Goal: Check status: Check status

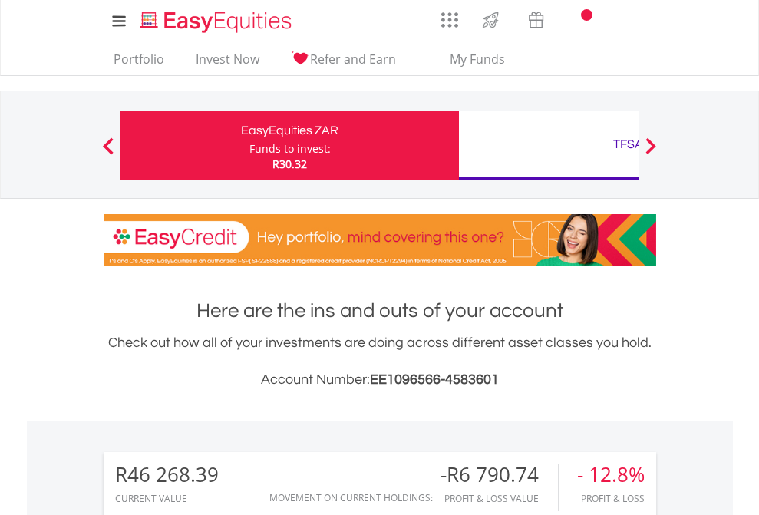
scroll to position [147, 241]
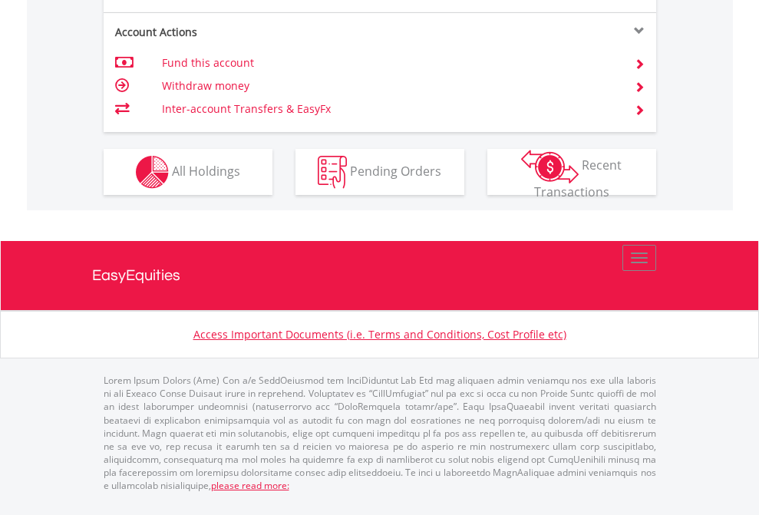
scroll to position [1441, 0]
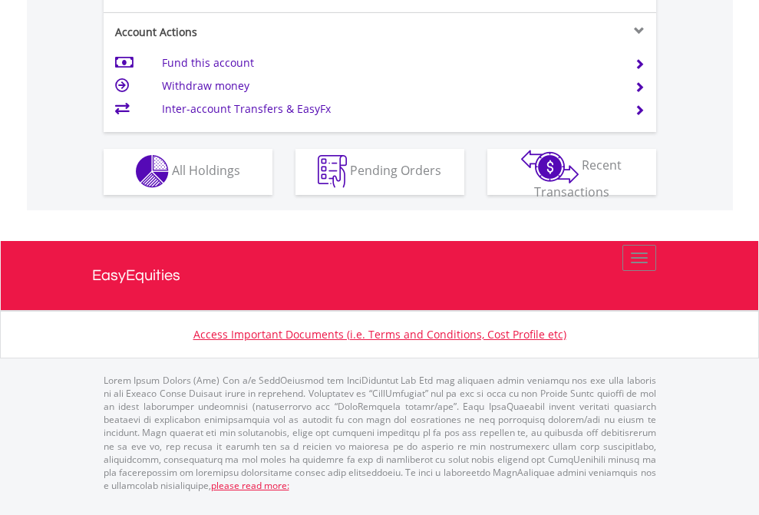
scroll to position [1435, 0]
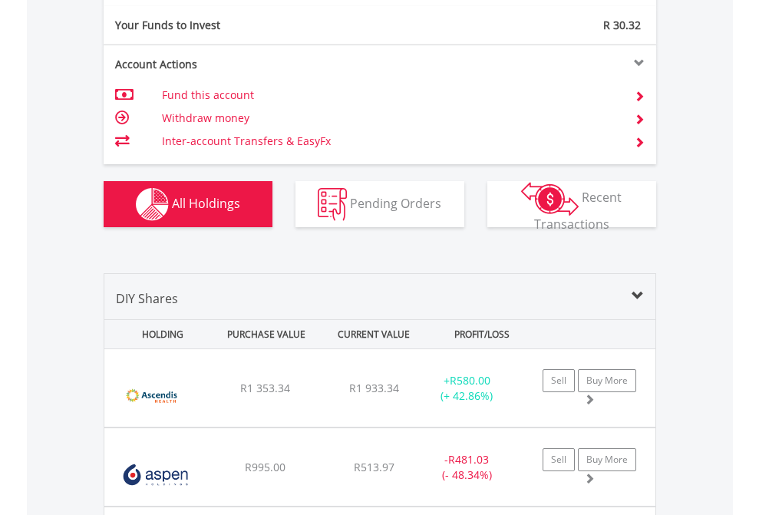
scroll to position [1707, 0]
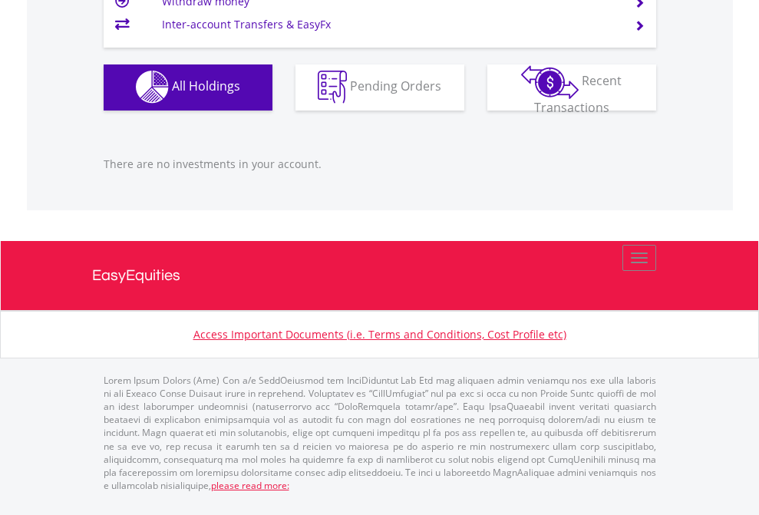
scroll to position [147, 241]
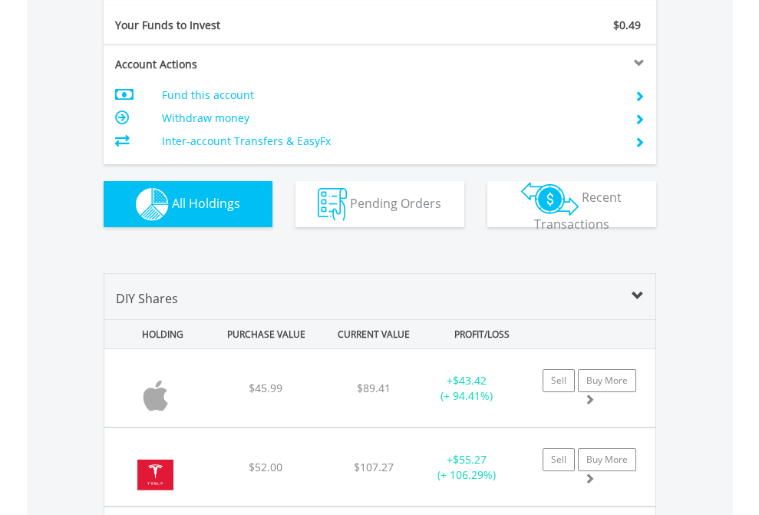
scroll to position [1707, 0]
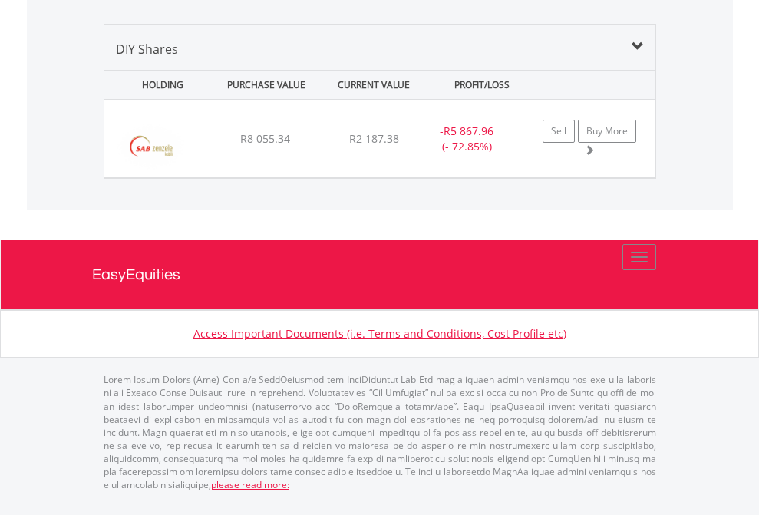
scroll to position [147, 241]
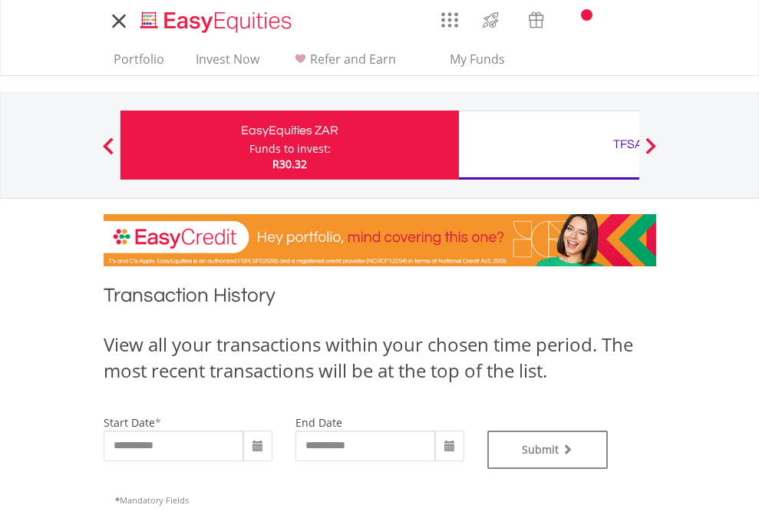
type input "**********"
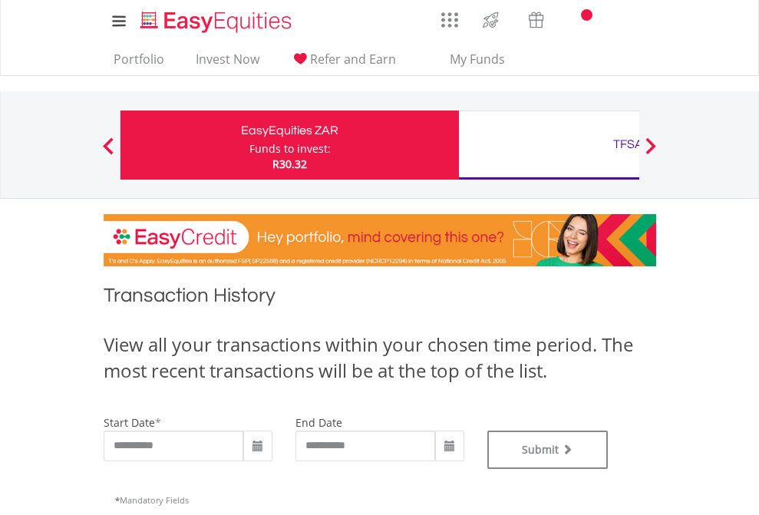
click at [549, 145] on div "TFSA" at bounding box center [628, 144] width 320 height 21
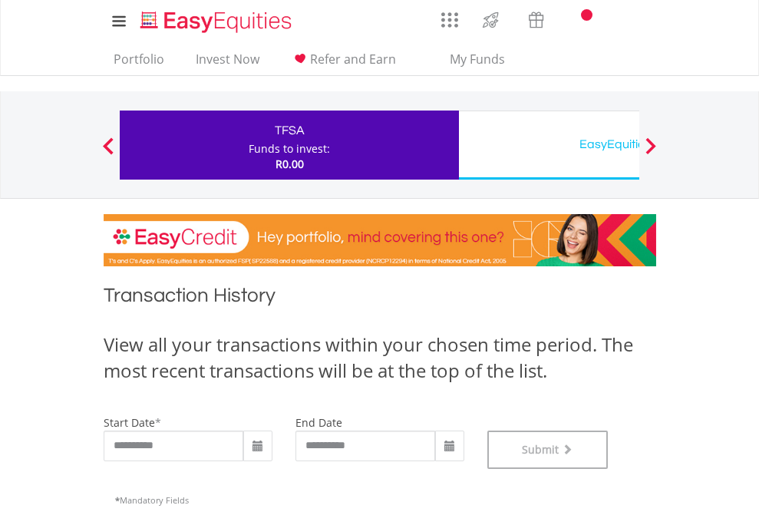
scroll to position [622, 0]
click at [549, 145] on div "EasyEquities USD" at bounding box center [628, 144] width 320 height 21
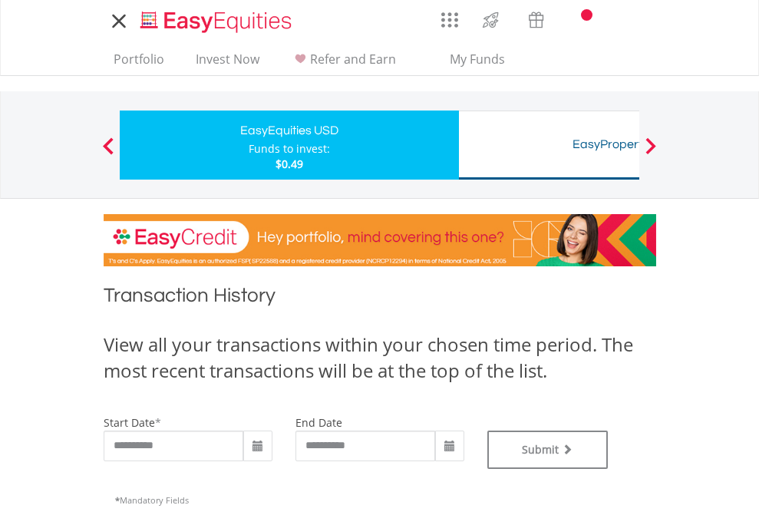
type input "**********"
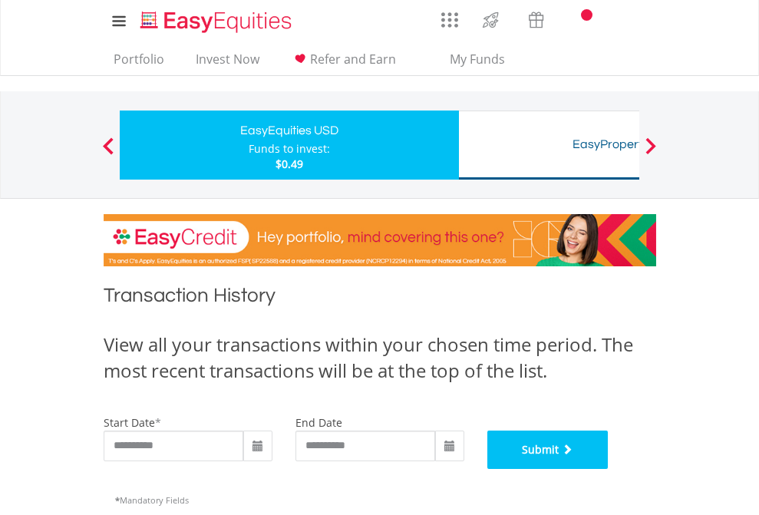
click at [609, 469] on button "Submit" at bounding box center [547, 450] width 121 height 38
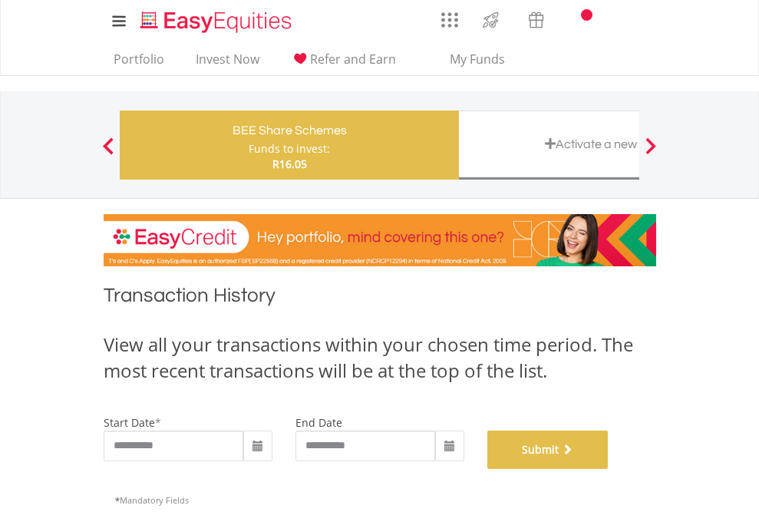
click at [609, 469] on button "Submit" at bounding box center [547, 450] width 121 height 38
